Goal: Information Seeking & Learning: Find specific page/section

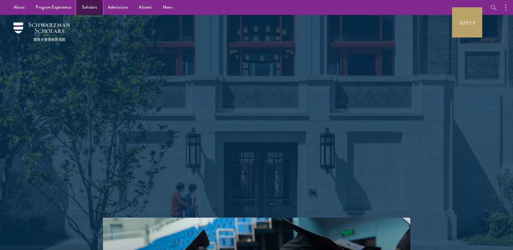
click at [83, 9] on link "Scholars" at bounding box center [90, 7] width 26 height 15
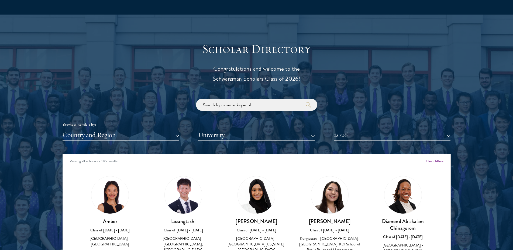
scroll to position [567, 0]
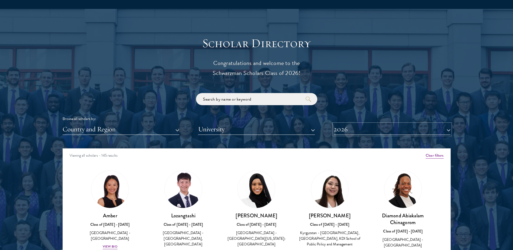
click at [342, 130] on button "2026" at bounding box center [392, 129] width 117 height 11
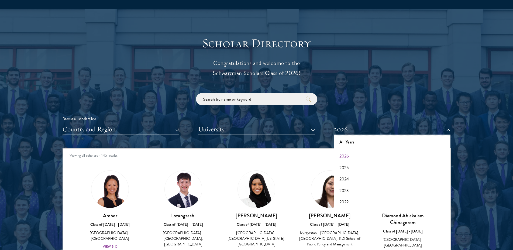
click at [347, 144] on button "All Years" at bounding box center [391, 141] width 113 height 11
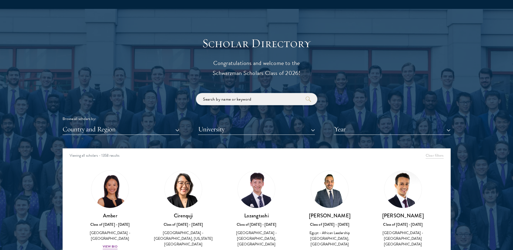
click at [261, 98] on input "search" at bounding box center [256, 99] width 121 height 12
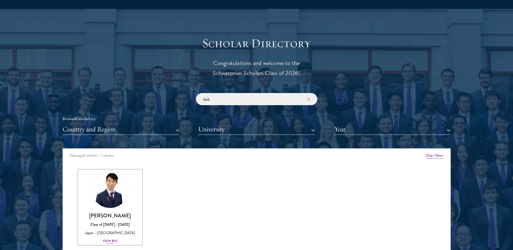
click at [115, 227] on div "[PERSON_NAME] Class of [DATE] - [DATE] [GEOGRAPHIC_DATA] - [GEOGRAPHIC_DATA] Vi…" at bounding box center [110, 228] width 63 height 32
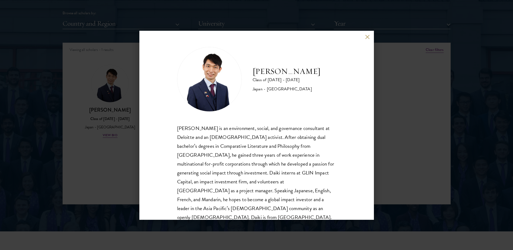
click at [384, 32] on div "[PERSON_NAME] Class of [DATE] - [DATE] [GEOGRAPHIC_DATA] - [GEOGRAPHIC_DATA] [P…" at bounding box center [256, 125] width 513 height 250
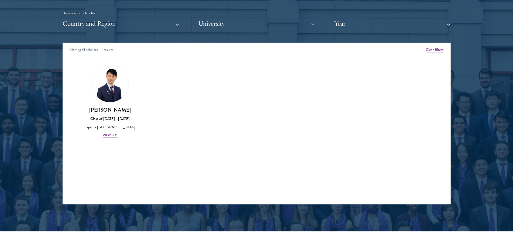
click at [111, 146] on div "Amber Class of [DATE] - [DATE] [GEOGRAPHIC_DATA] - [GEOGRAPHIC_DATA] View Bio C…" at bounding box center [257, 106] width 388 height 96
click at [109, 132] on div "[PERSON_NAME] Class of [DATE] - [DATE] [GEOGRAPHIC_DATA] - [GEOGRAPHIC_DATA] Vi…" at bounding box center [110, 122] width 63 height 32
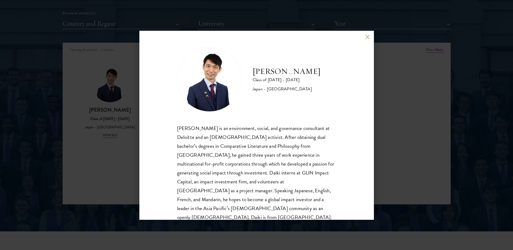
click at [392, 34] on div "[PERSON_NAME] Class of [DATE] - [DATE] [GEOGRAPHIC_DATA] - [GEOGRAPHIC_DATA] [P…" at bounding box center [256, 125] width 513 height 250
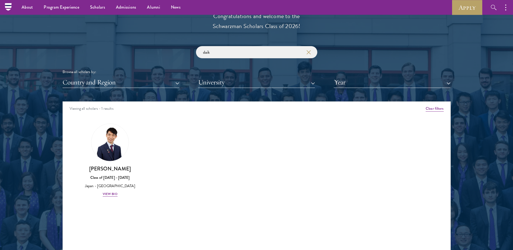
scroll to position [613, 0]
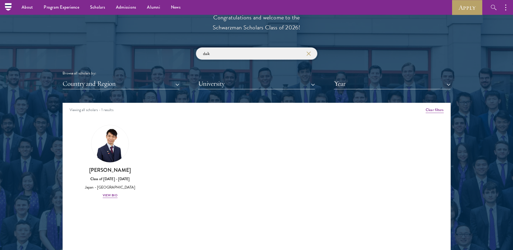
click at [282, 54] on input "daik" at bounding box center [256, 53] width 121 height 12
type input "d"
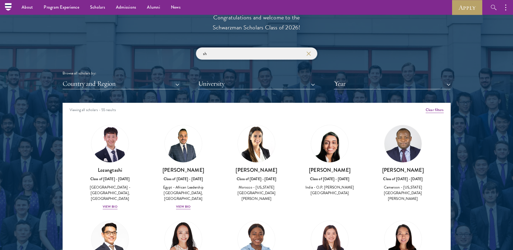
type input "s"
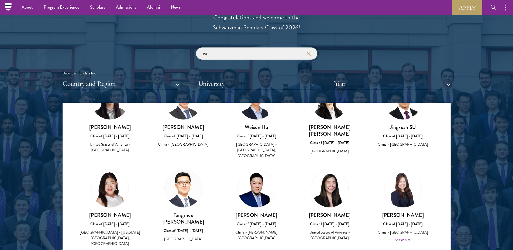
scroll to position [43, 0]
type input "xu"
click at [392, 221] on div "Class of [DATE] - [DATE]" at bounding box center [403, 224] width 63 height 6
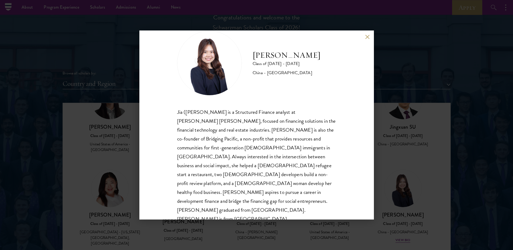
scroll to position [16, 0]
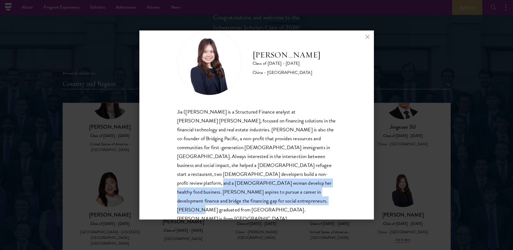
drag, startPoint x: 284, startPoint y: 175, endPoint x: 259, endPoint y: 198, distance: 34.3
click at [259, 198] on div "Jia ([PERSON_NAME] is a Structured Finance analyst at [PERSON_NAME] [PERSON_NAM…" at bounding box center [256, 165] width 159 height 116
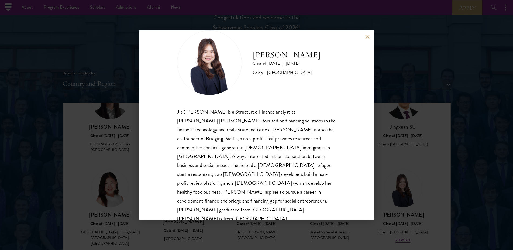
click at [259, 198] on div "Jia ([PERSON_NAME] is a Structured Finance analyst at [PERSON_NAME] [PERSON_NAM…" at bounding box center [256, 165] width 159 height 116
click at [398, 108] on div "[PERSON_NAME] Class of [DATE] - [DATE] [GEOGRAPHIC_DATA] - [GEOGRAPHIC_DATA] [P…" at bounding box center [256, 125] width 513 height 250
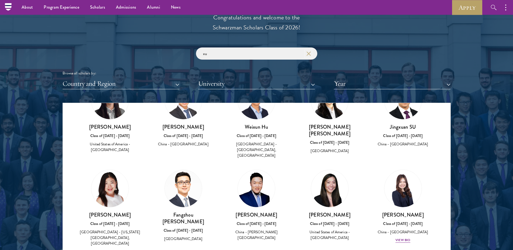
click at [311, 51] on button "button" at bounding box center [308, 53] width 5 height 5
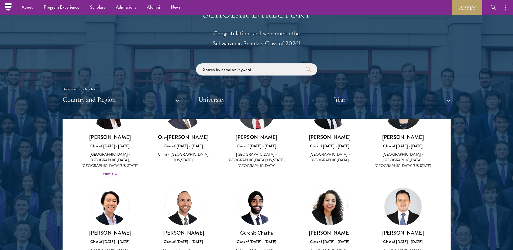
scroll to position [2966, 0]
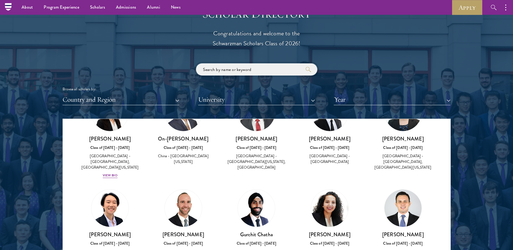
click at [256, 68] on input "search" at bounding box center [256, 69] width 121 height 12
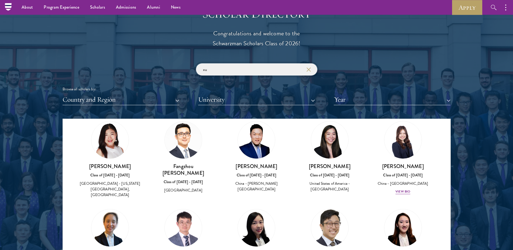
scroll to position [107, 0]
type input "xu"
click at [397, 189] on div "View Bio" at bounding box center [402, 191] width 15 height 5
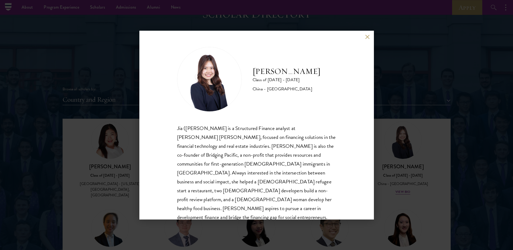
click at [365, 38] on button at bounding box center [367, 37] width 5 height 5
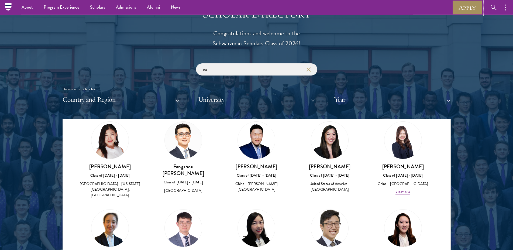
click at [463, 14] on link "Apply" at bounding box center [467, 7] width 30 height 15
